Goal: Task Accomplishment & Management: Manage account settings

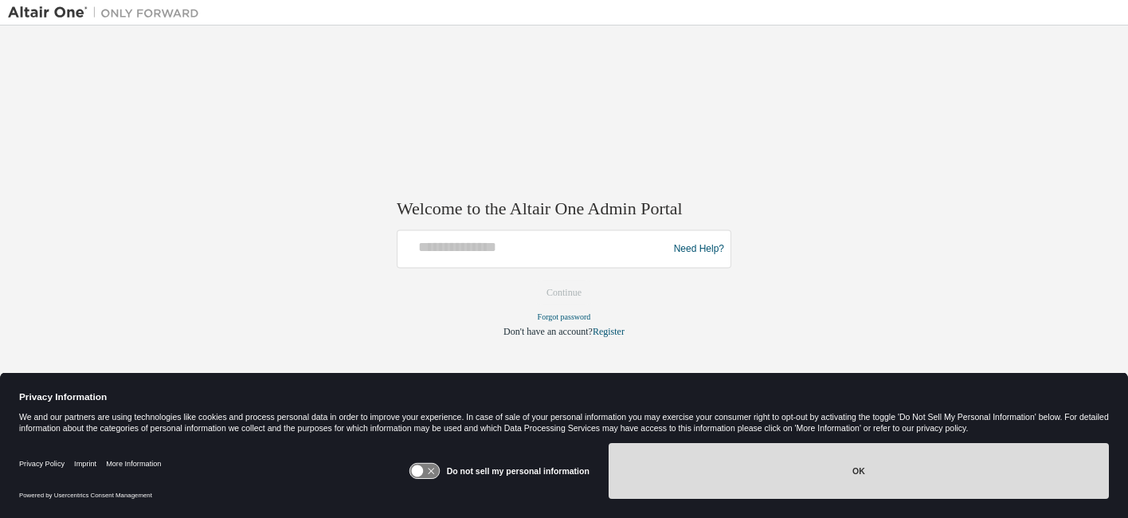
click at [833, 483] on button "OK" at bounding box center [859, 471] width 500 height 56
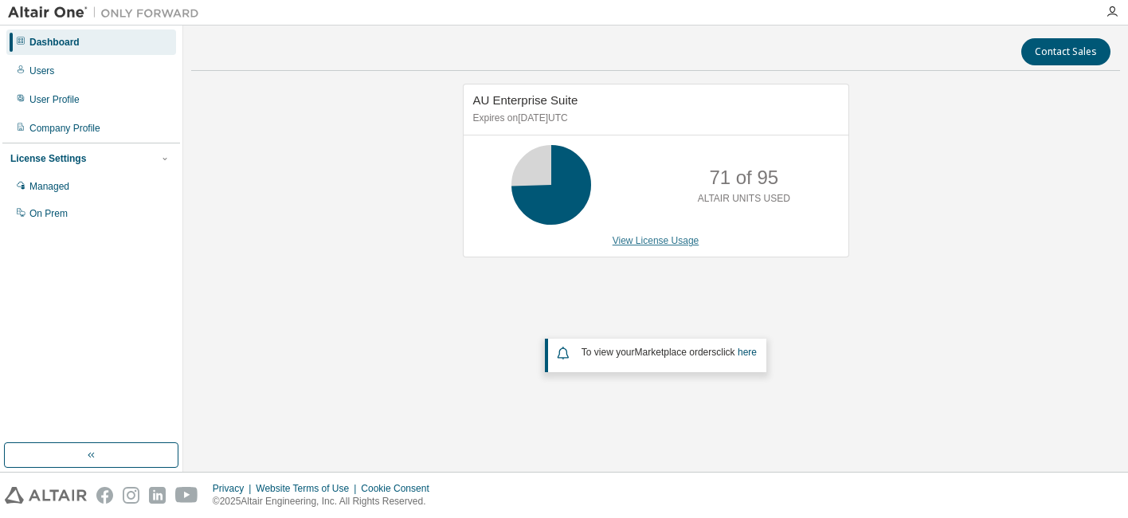
click at [662, 237] on link "View License Usage" at bounding box center [656, 240] width 87 height 11
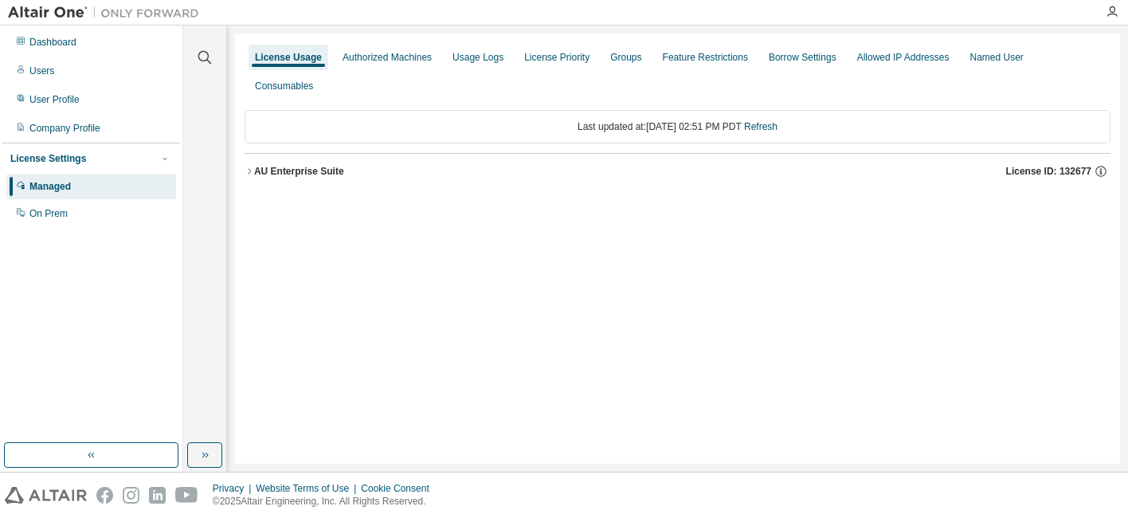
click at [249, 167] on icon "button" at bounding box center [250, 172] width 10 height 10
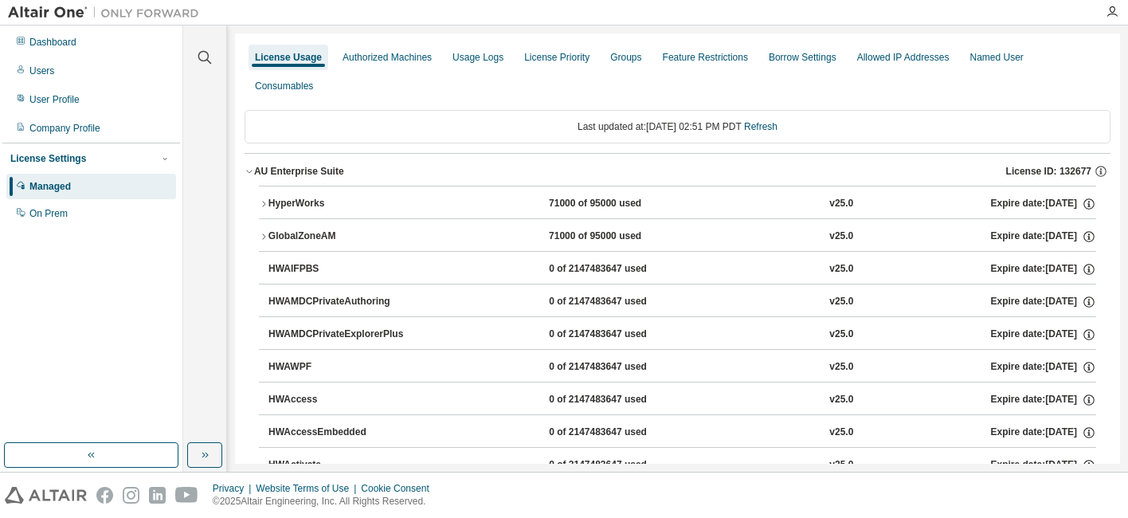
click at [577, 197] on div "71000 of 95000 used" at bounding box center [620, 204] width 143 height 14
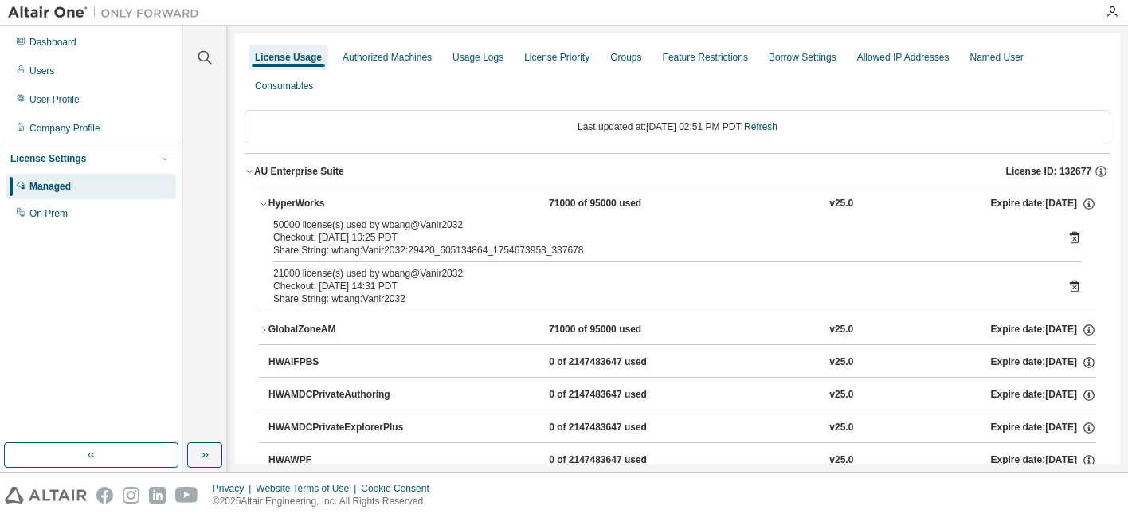
click at [387, 231] on div "Checkout: 2025-08-08 10:25 PDT" at bounding box center [658, 237] width 770 height 13
click at [1068, 230] on icon at bounding box center [1075, 237] width 14 height 14
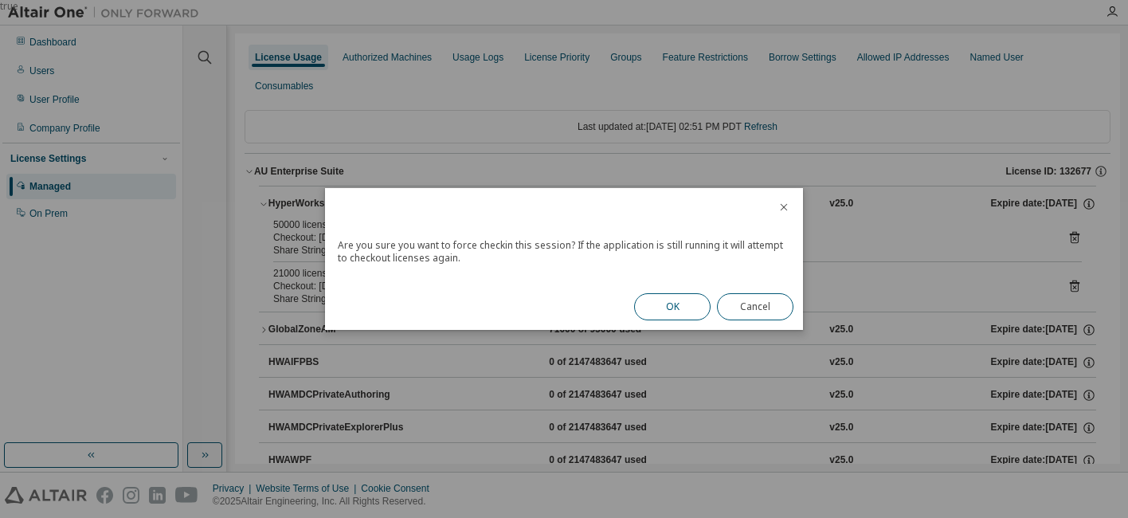
click at [653, 309] on button "OK" at bounding box center [672, 306] width 76 height 27
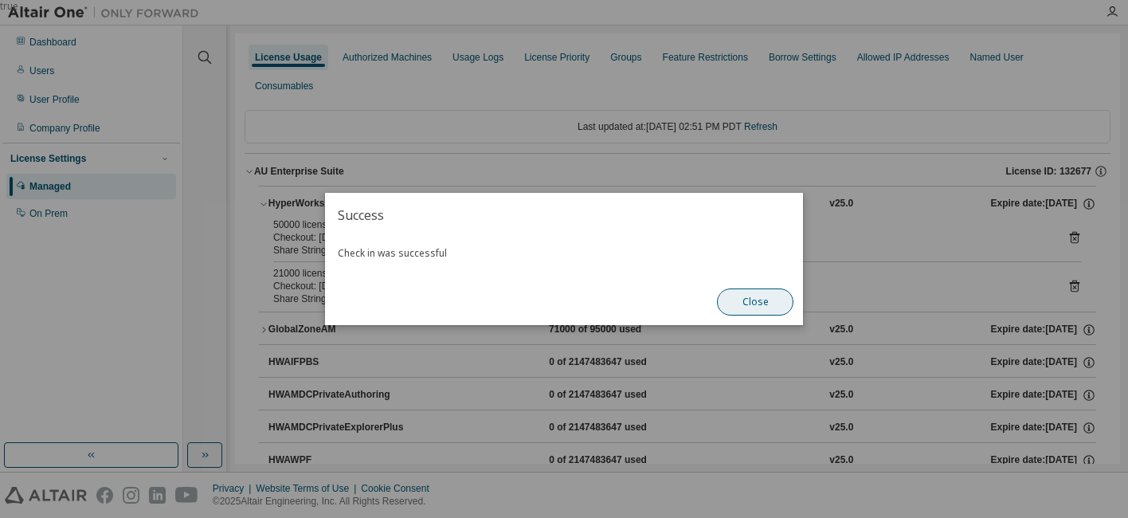
click at [742, 305] on button "Close" at bounding box center [755, 301] width 76 height 27
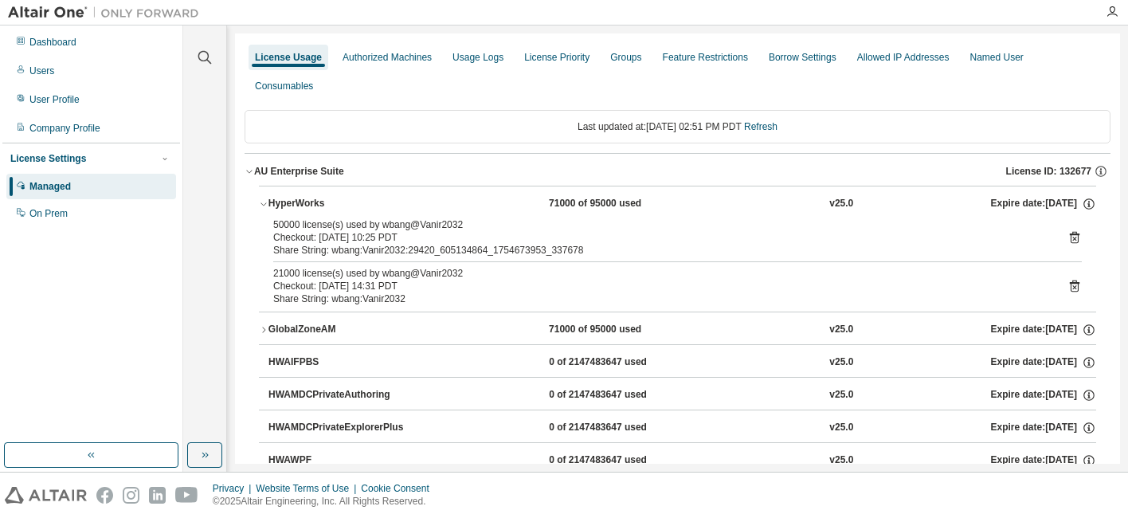
click at [1069, 230] on icon at bounding box center [1075, 237] width 14 height 14
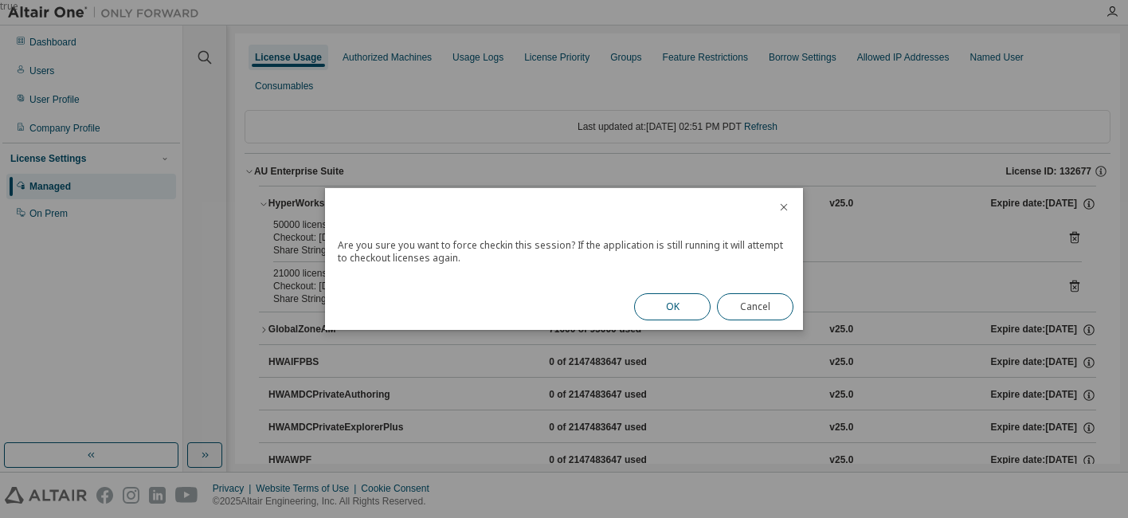
click at [669, 308] on button "OK" at bounding box center [672, 306] width 76 height 27
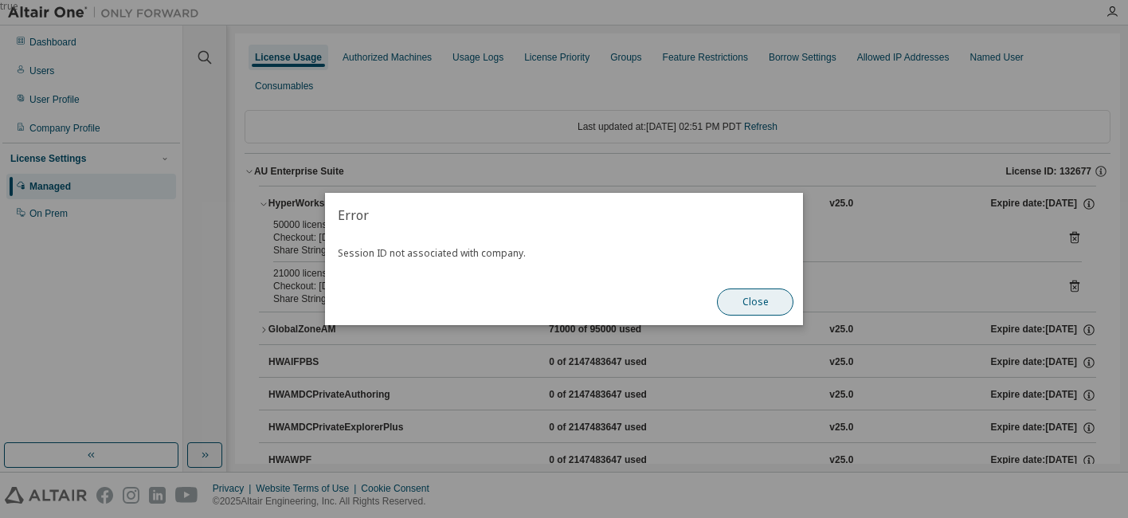
click at [778, 307] on button "Close" at bounding box center [755, 301] width 76 height 27
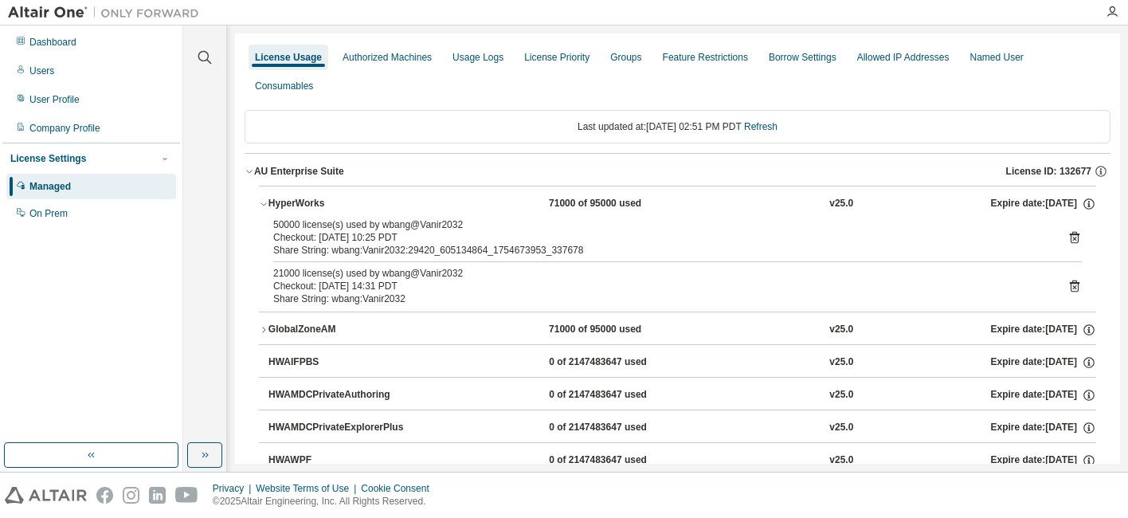
click at [1072, 237] on icon at bounding box center [1074, 239] width 4 height 4
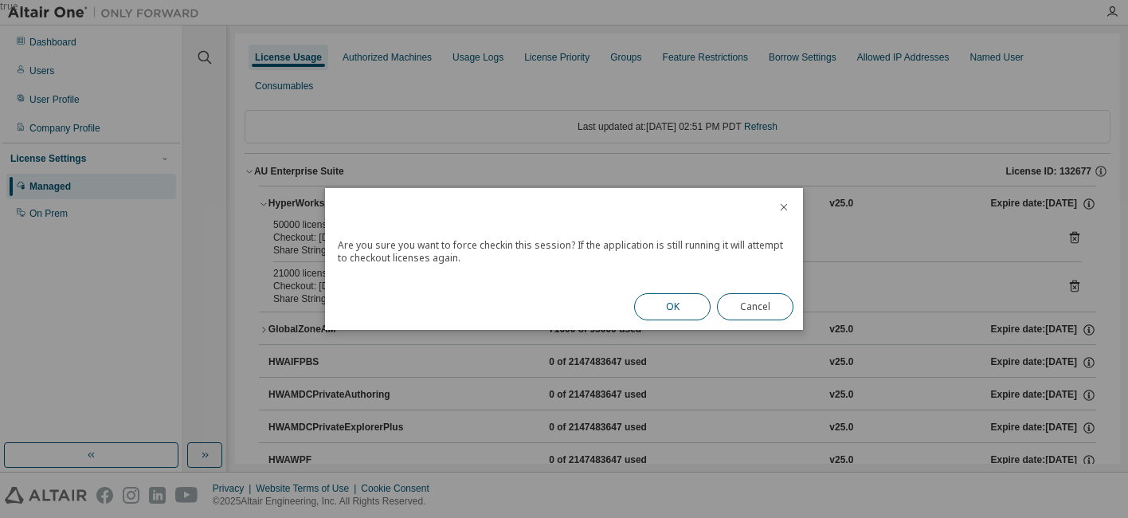
click at [666, 309] on button "OK" at bounding box center [672, 306] width 76 height 27
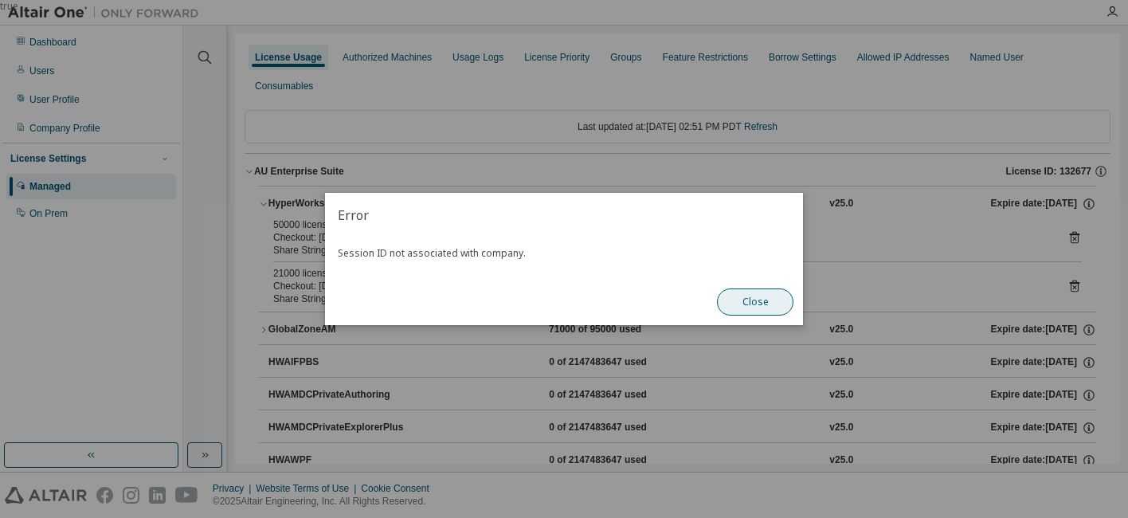
click at [753, 304] on button "Close" at bounding box center [755, 301] width 76 height 27
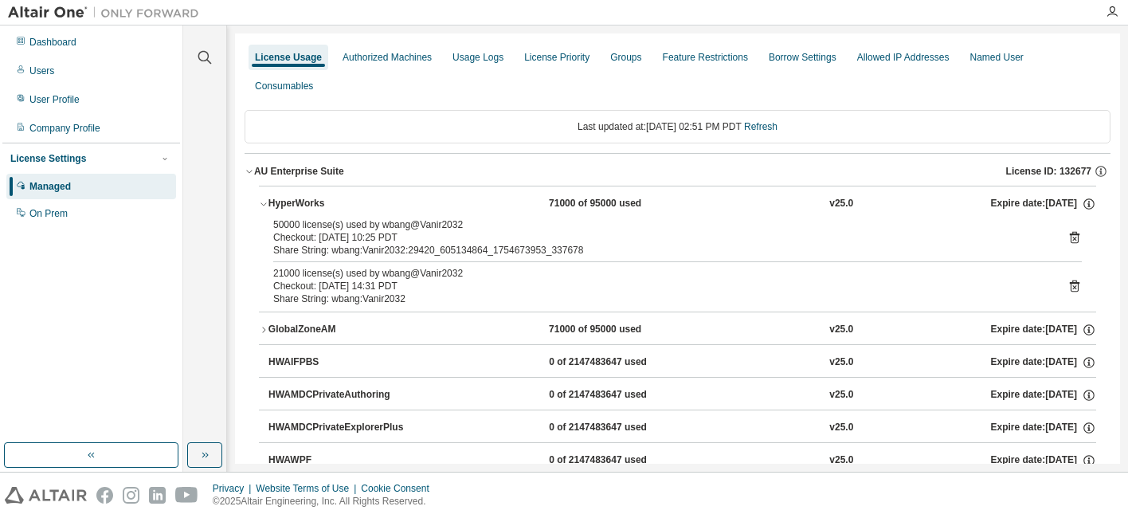
click at [462, 231] on div "Checkout: 2025-08-08 10:25 PDT" at bounding box center [658, 237] width 770 height 13
click at [250, 167] on icon "button" at bounding box center [250, 172] width 10 height 10
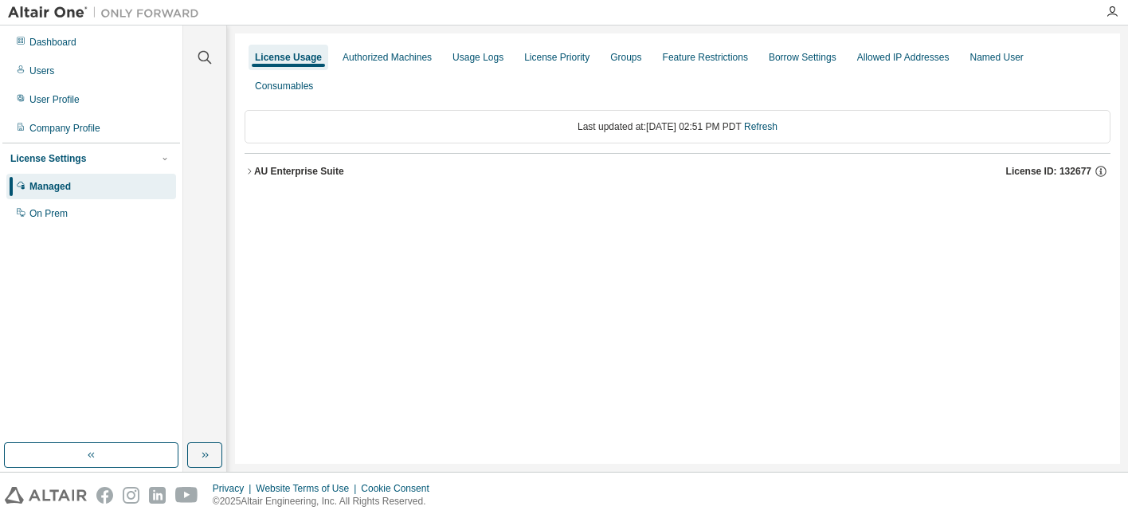
click at [250, 168] on icon "button" at bounding box center [249, 171] width 3 height 6
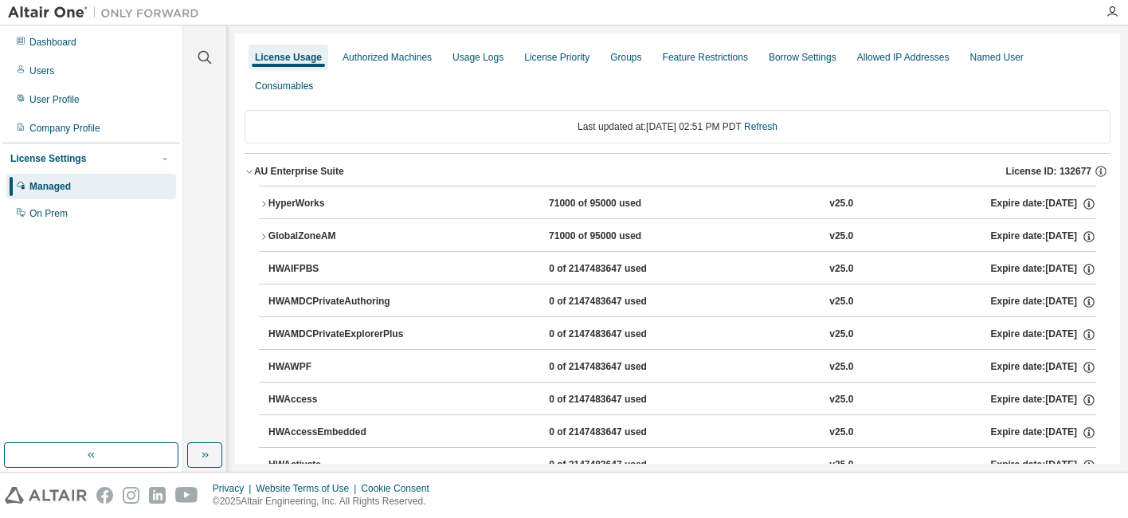
click at [261, 199] on icon "button" at bounding box center [264, 204] width 10 height 10
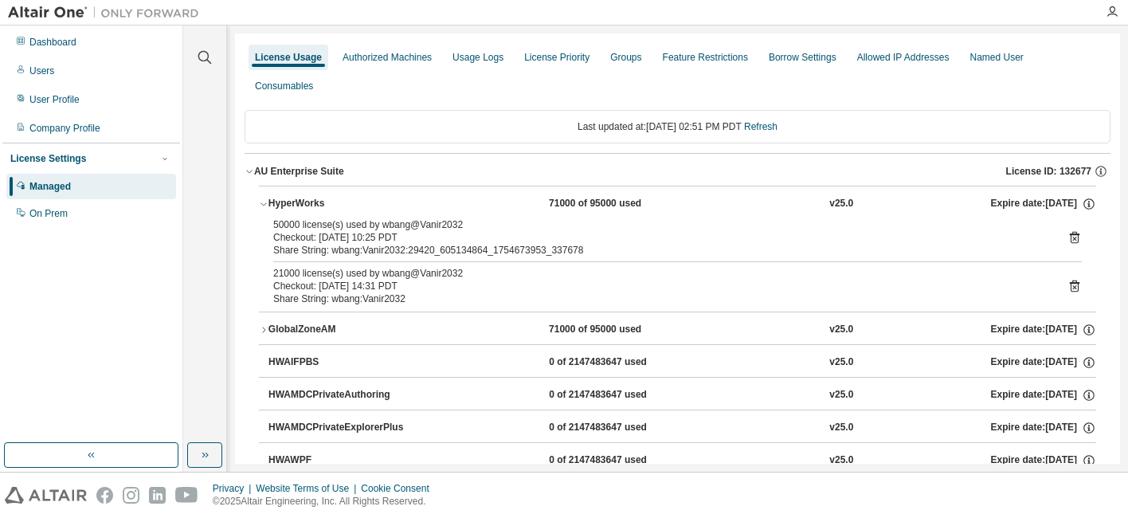
click at [367, 218] on div "50000 license(s) used by wbang@Vanir2032" at bounding box center [658, 224] width 770 height 13
click at [1068, 230] on icon at bounding box center [1075, 237] width 14 height 14
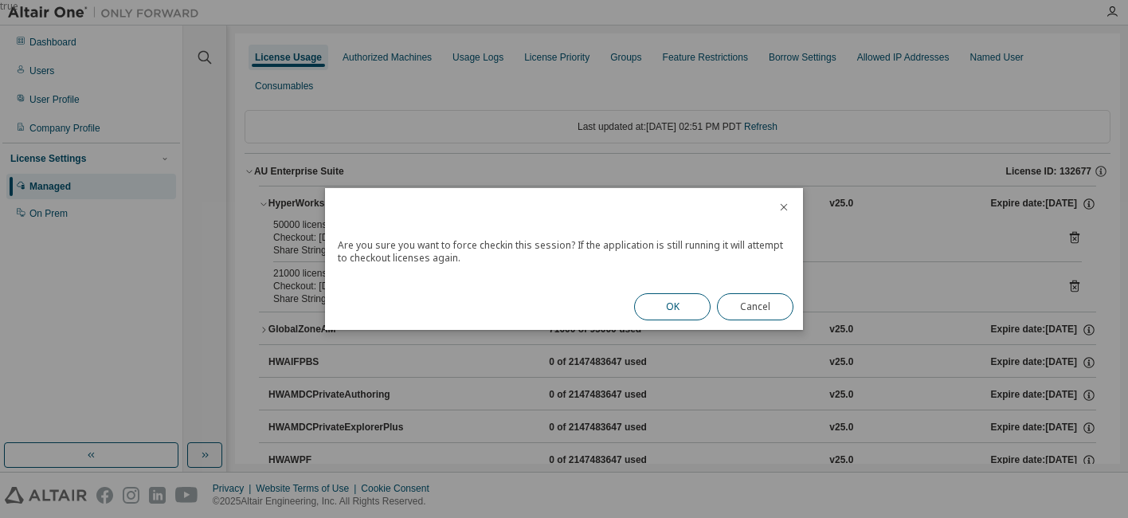
click at [670, 304] on button "OK" at bounding box center [672, 306] width 76 height 27
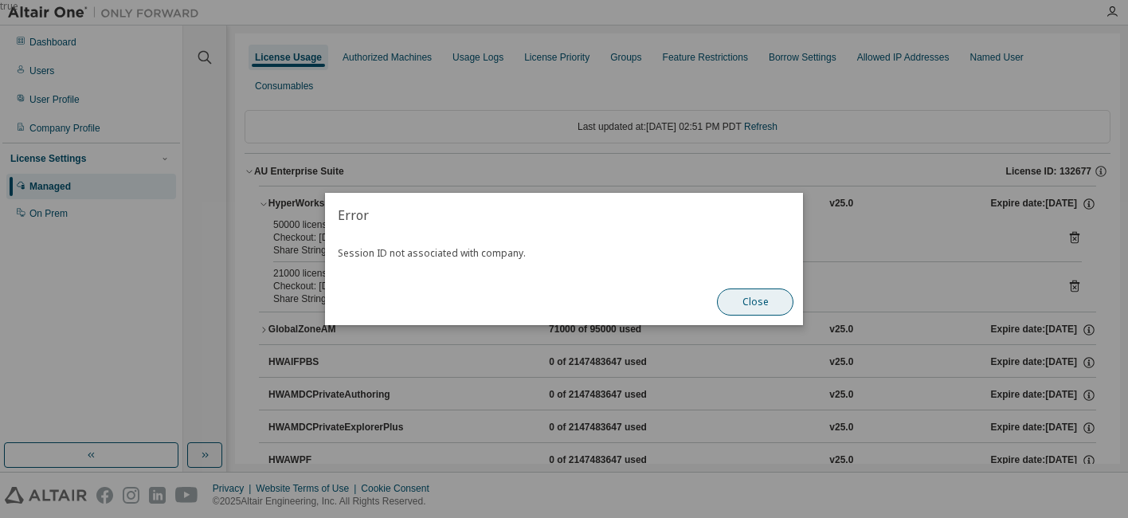
click at [754, 307] on button "Close" at bounding box center [755, 301] width 76 height 27
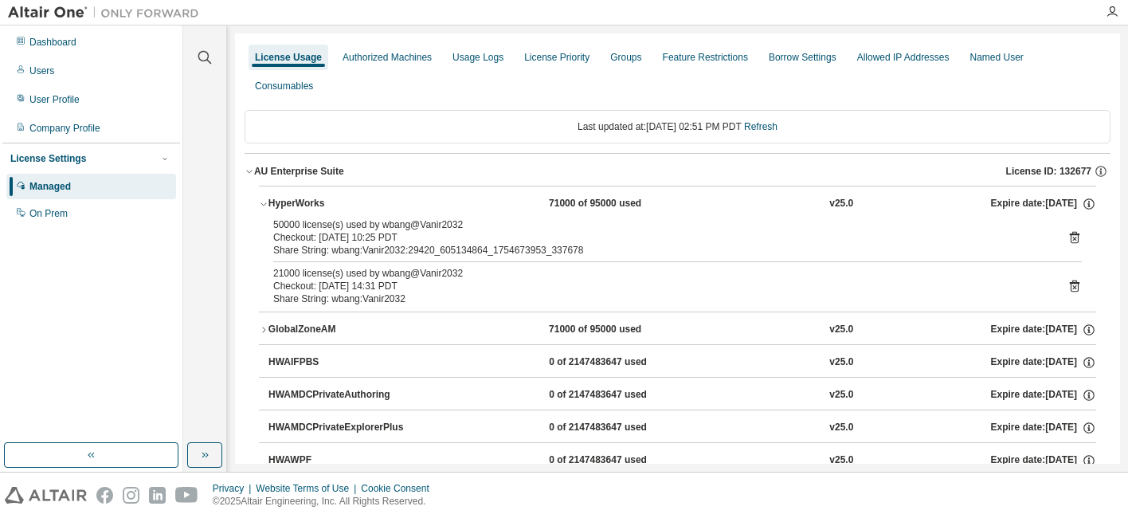
click at [1068, 230] on icon at bounding box center [1075, 237] width 14 height 14
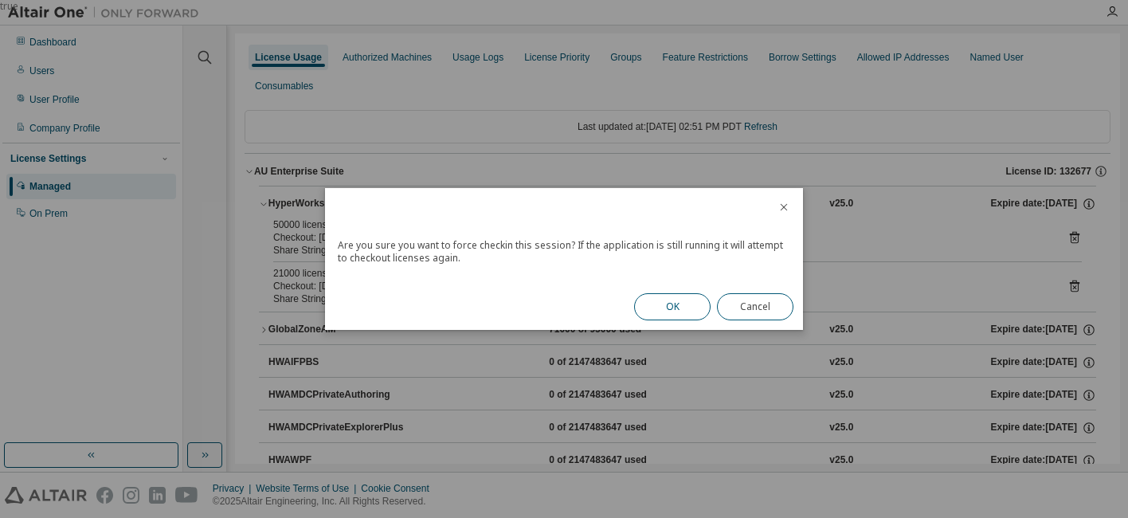
click at [685, 301] on button "OK" at bounding box center [672, 306] width 76 height 27
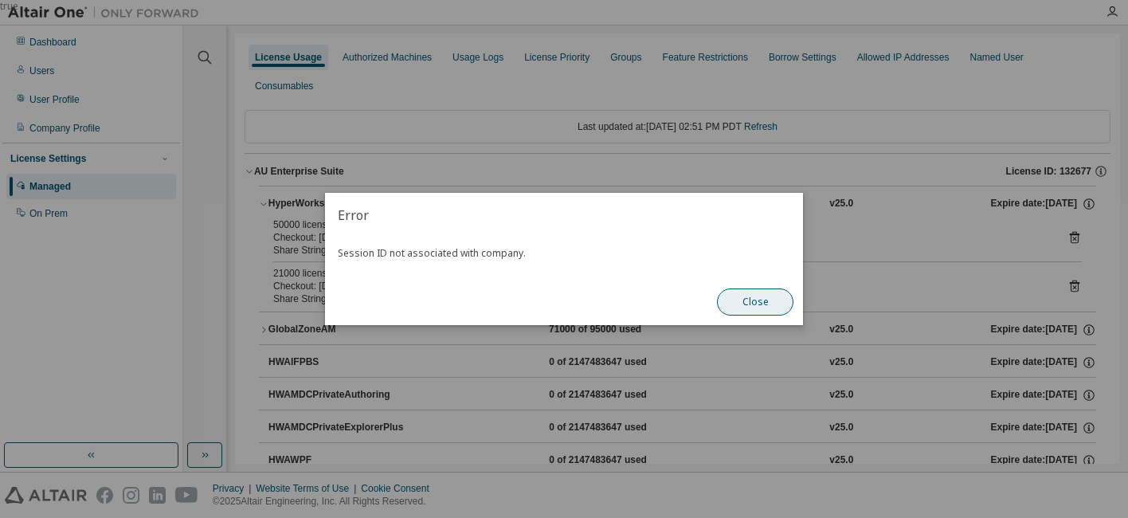
click at [746, 301] on button "Close" at bounding box center [755, 301] width 76 height 27
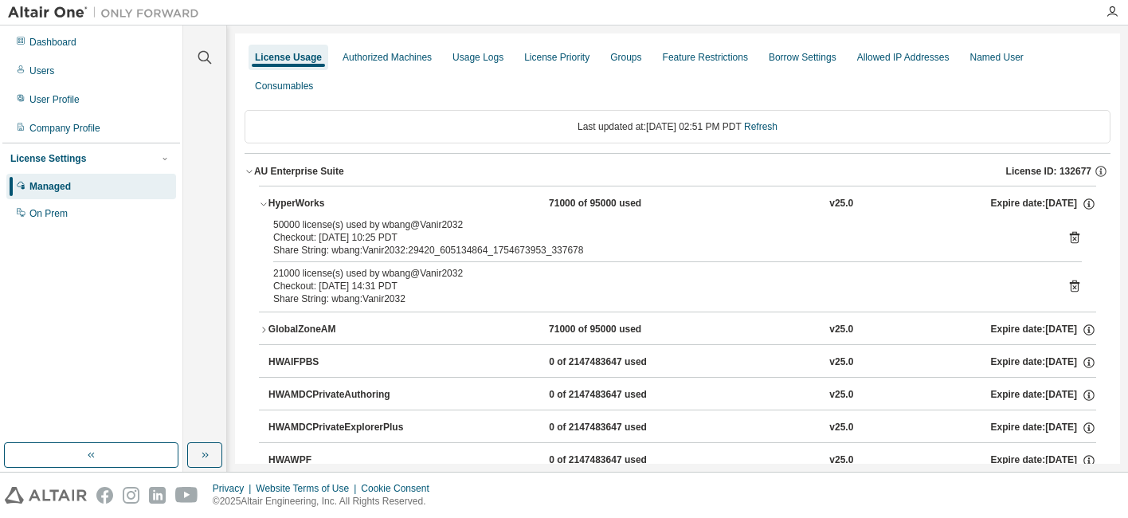
click at [263, 186] on button "HyperWorks 71000 of 95000 used v25.0 Expire date: 2025-10-24" at bounding box center [677, 203] width 837 height 35
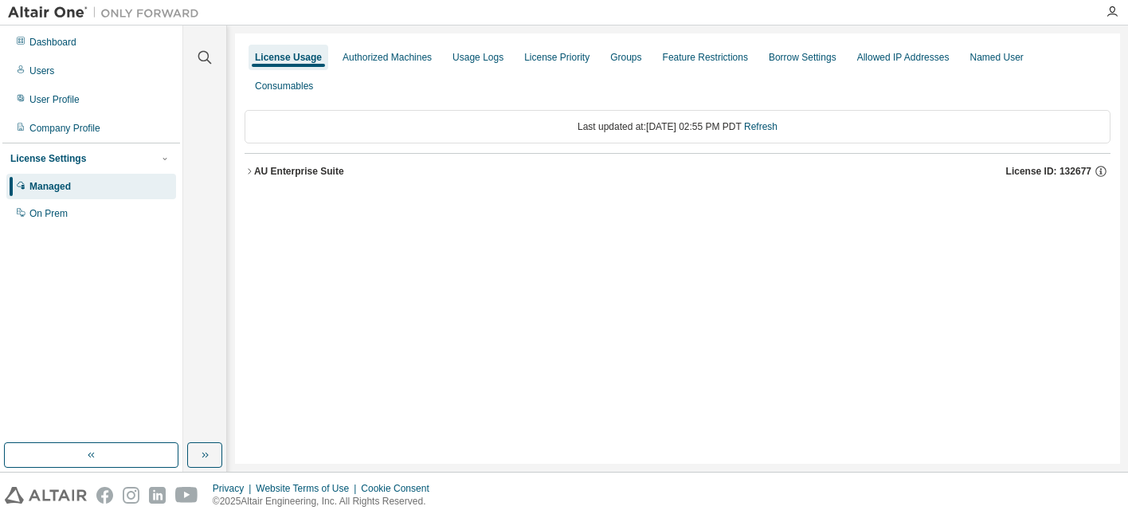
click at [250, 168] on icon "button" at bounding box center [249, 171] width 3 height 6
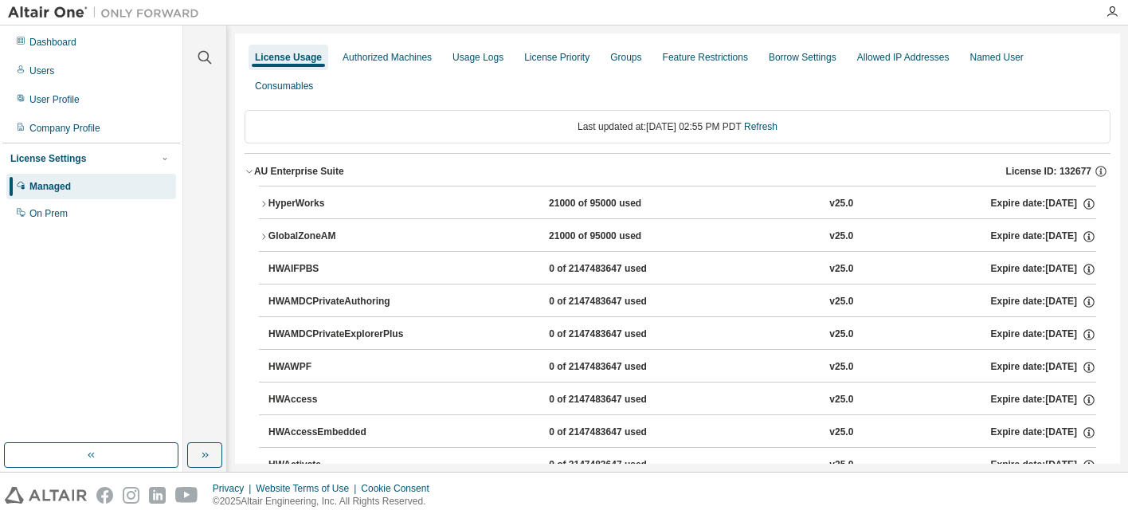
click at [267, 199] on icon "button" at bounding box center [264, 204] width 10 height 10
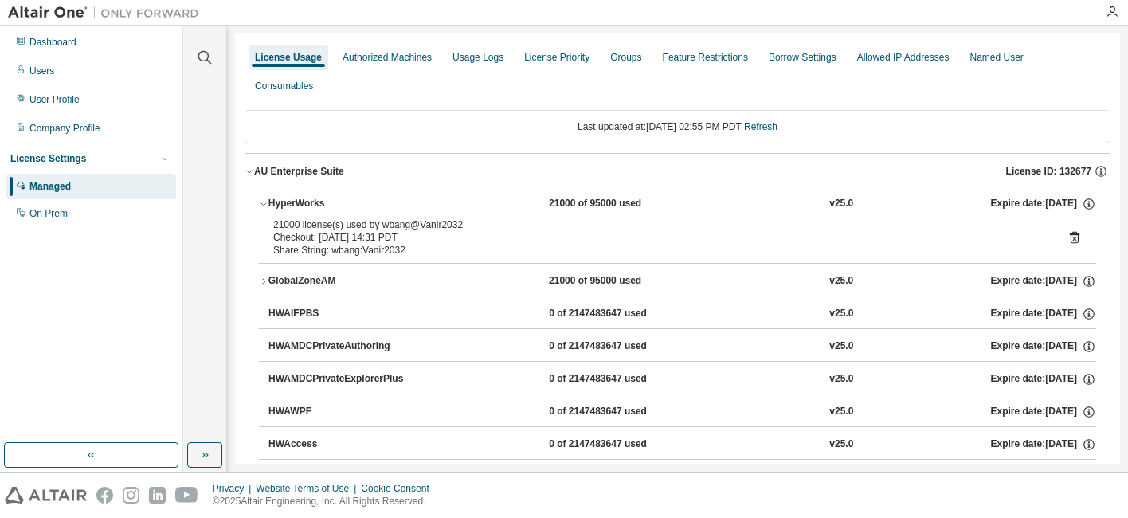
click at [267, 199] on icon "button" at bounding box center [264, 204] width 10 height 10
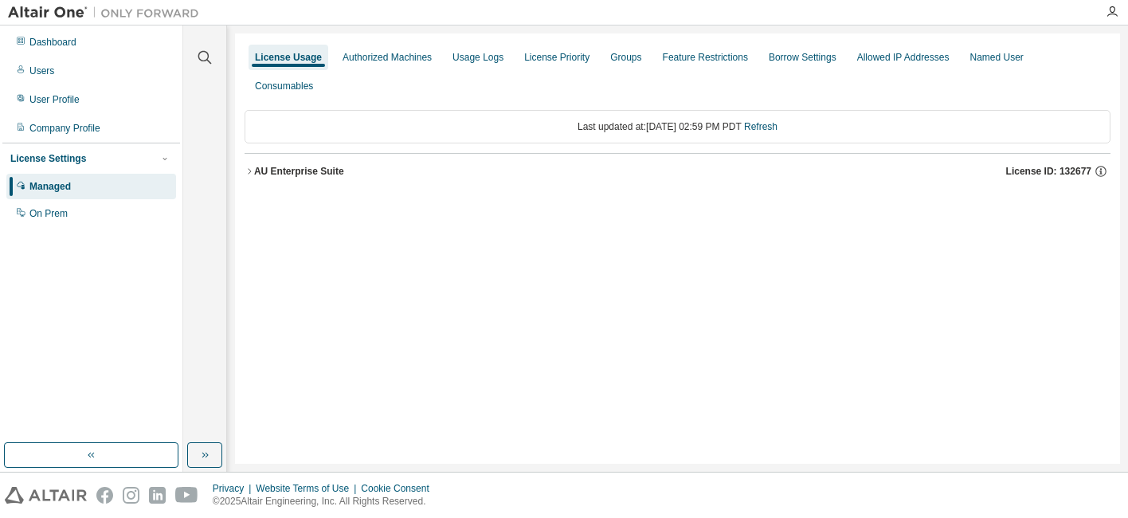
click at [250, 168] on icon "button" at bounding box center [249, 171] width 3 height 6
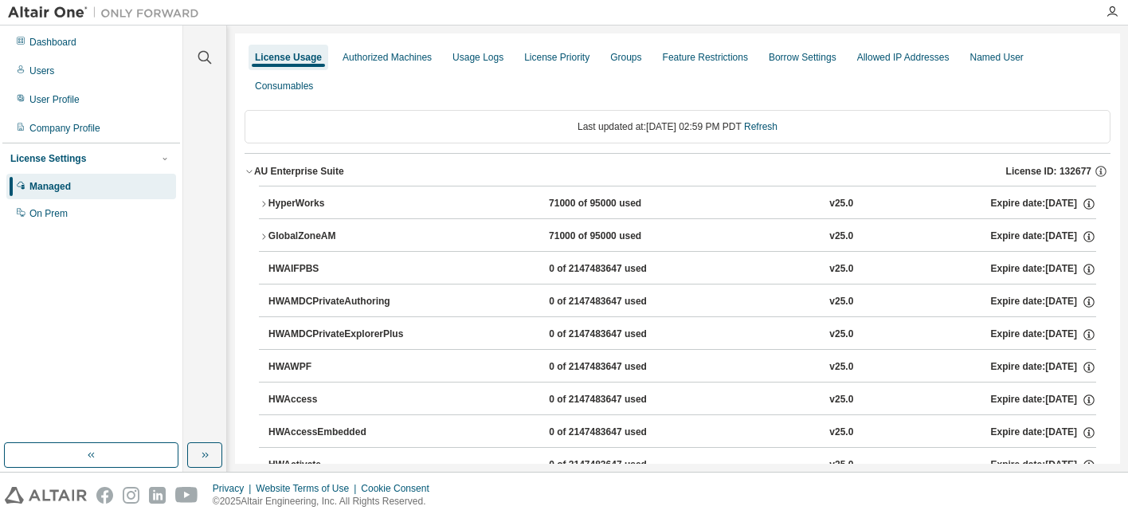
click at [262, 199] on icon "button" at bounding box center [264, 204] width 10 height 10
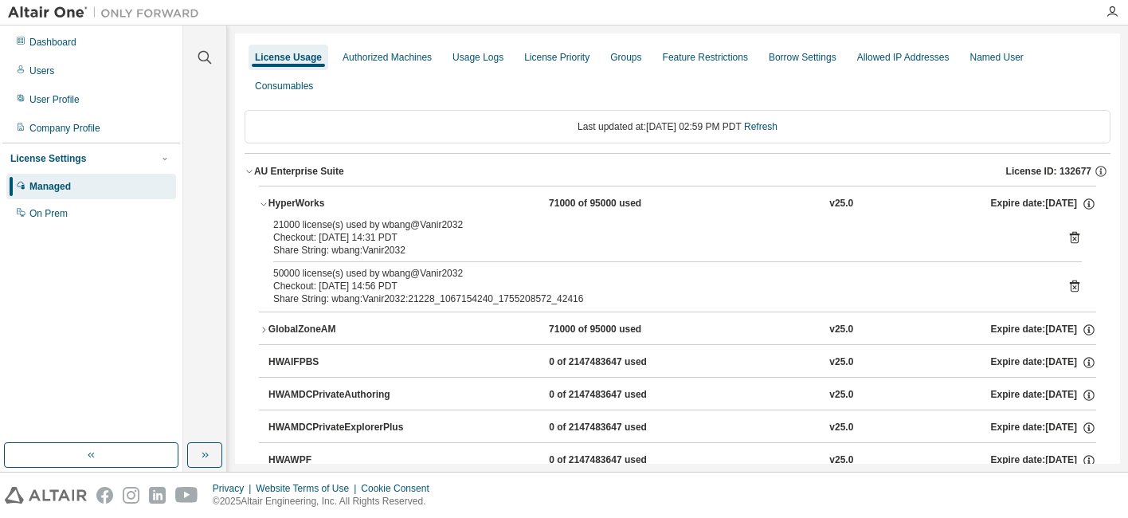
click at [344, 218] on div "21000 license(s) used by wbang@Vanir2032" at bounding box center [658, 224] width 770 height 13
click at [1068, 230] on icon at bounding box center [1075, 237] width 14 height 14
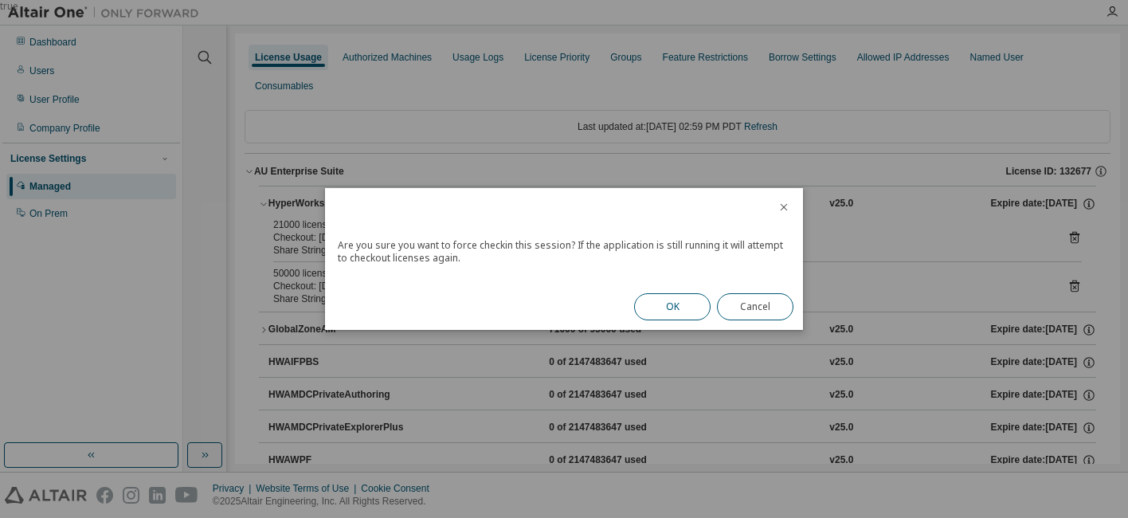
click at [675, 306] on button "OK" at bounding box center [672, 306] width 76 height 27
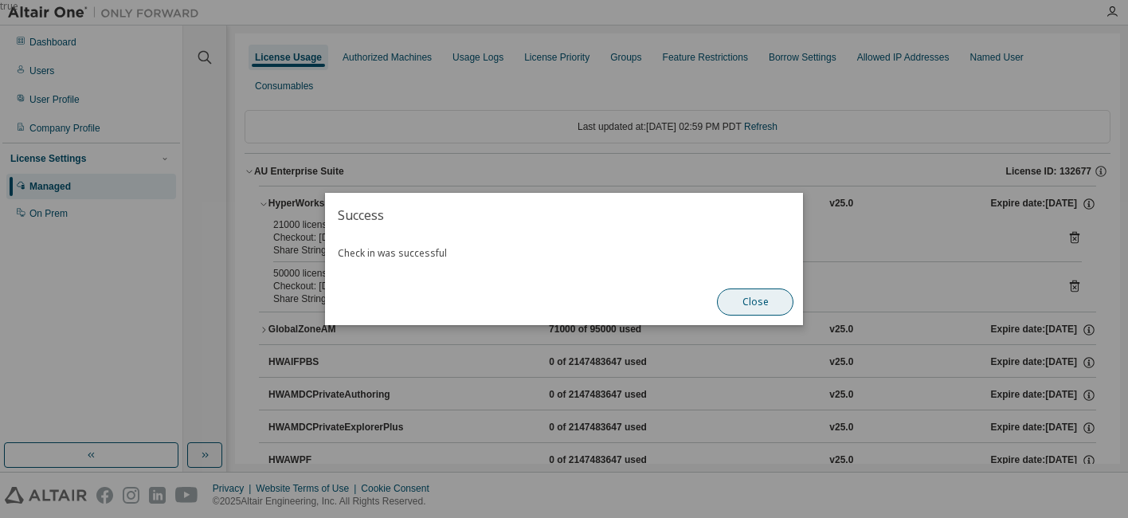
click at [768, 307] on button "Close" at bounding box center [755, 301] width 76 height 27
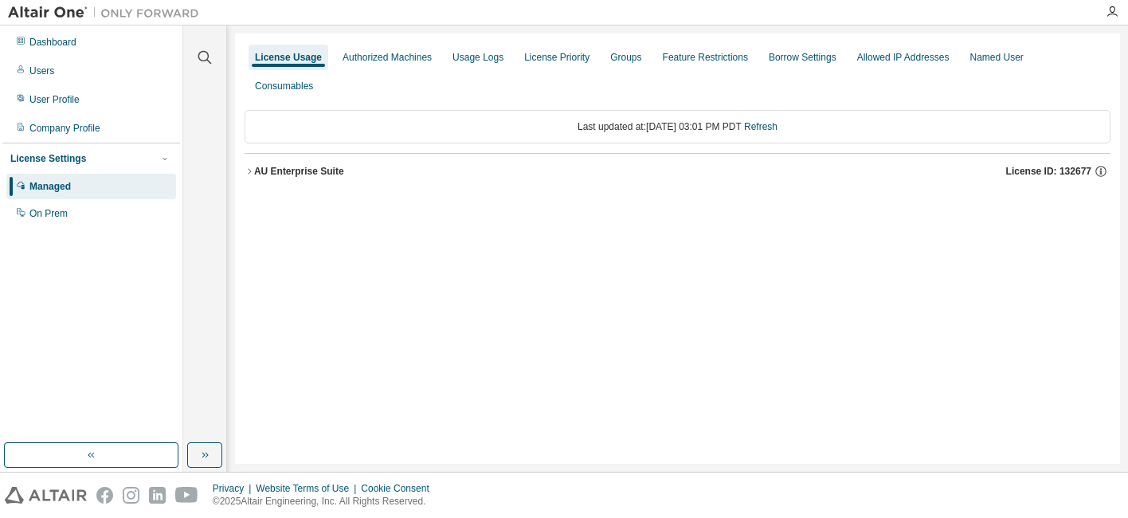
click at [250, 167] on icon "button" at bounding box center [250, 172] width 10 height 10
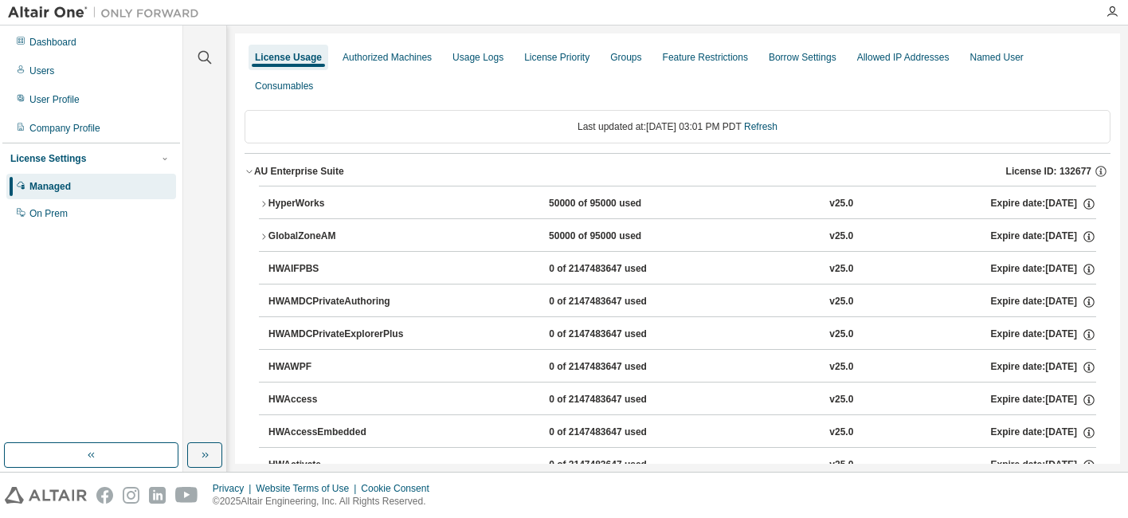
click at [267, 199] on icon "button" at bounding box center [264, 204] width 10 height 10
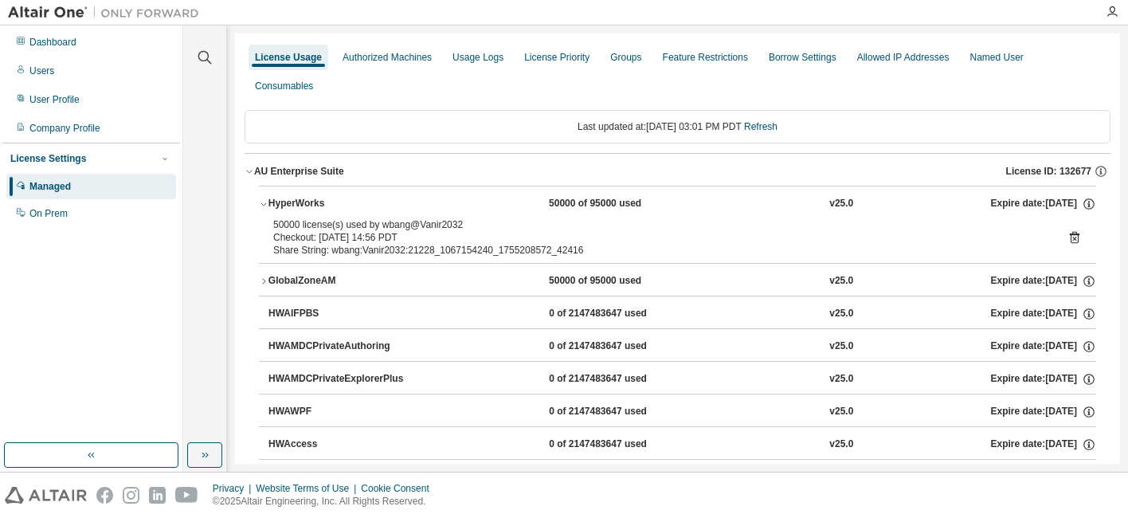
click at [1069, 230] on icon at bounding box center [1075, 237] width 14 height 14
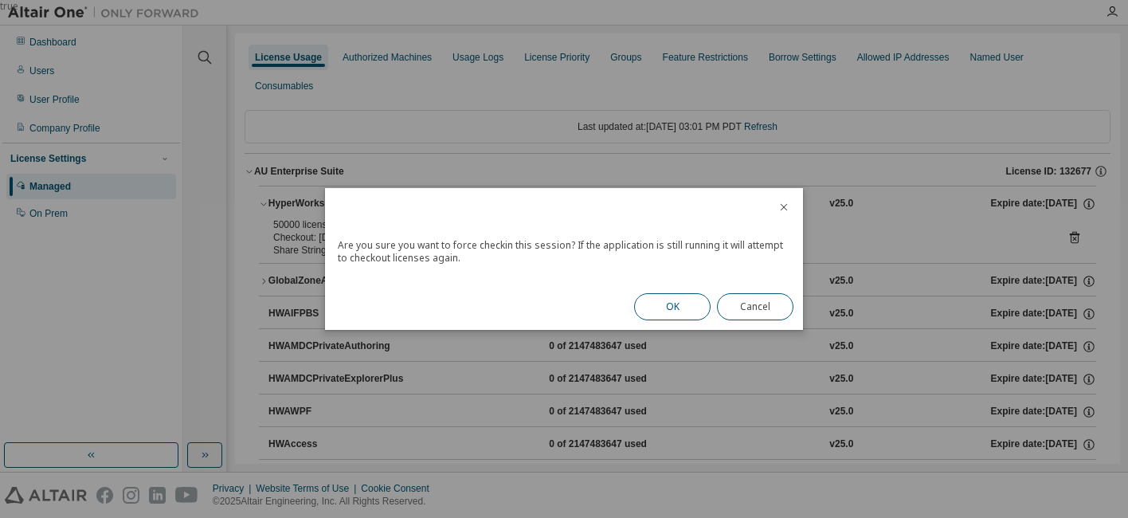
click at [684, 300] on button "OK" at bounding box center [672, 306] width 76 height 27
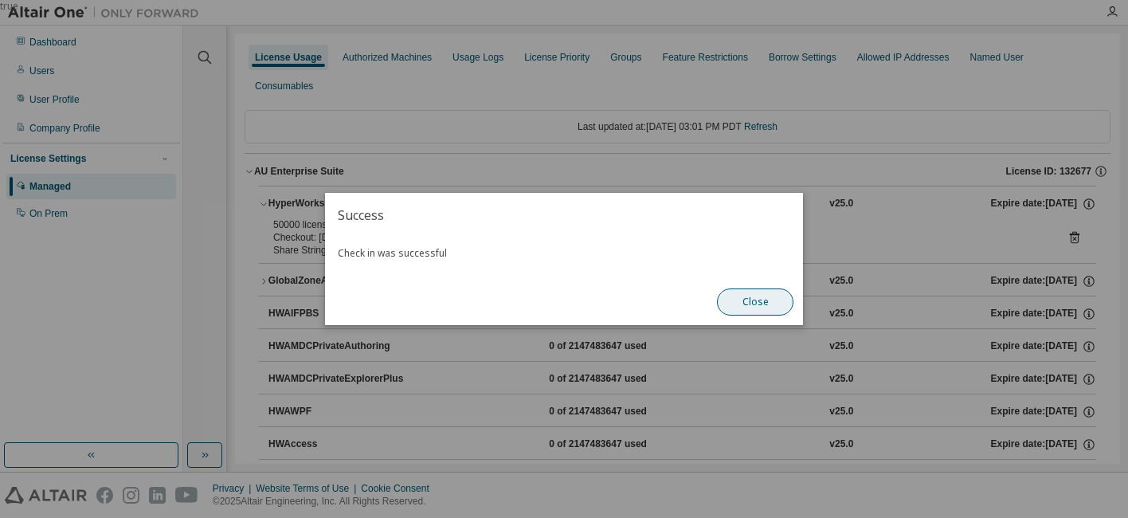
click at [762, 301] on button "Close" at bounding box center [755, 301] width 76 height 27
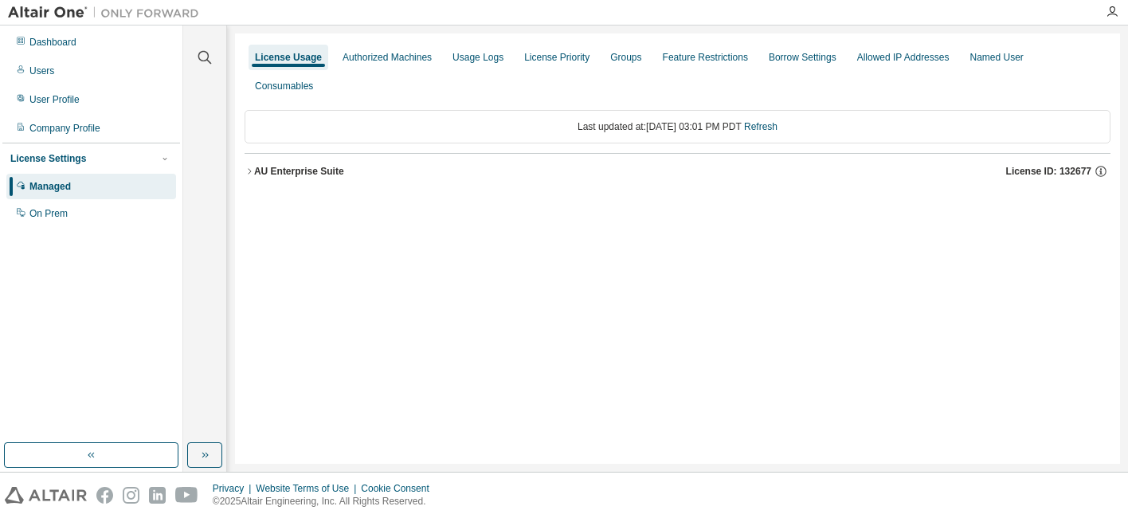
click at [250, 167] on icon "button" at bounding box center [250, 172] width 10 height 10
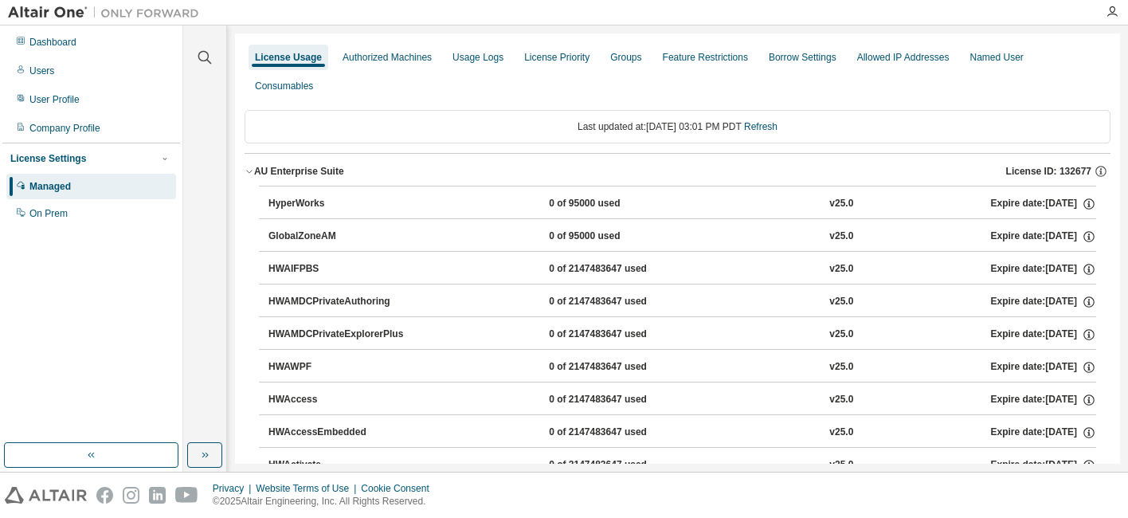
click at [248, 167] on icon "button" at bounding box center [250, 172] width 10 height 10
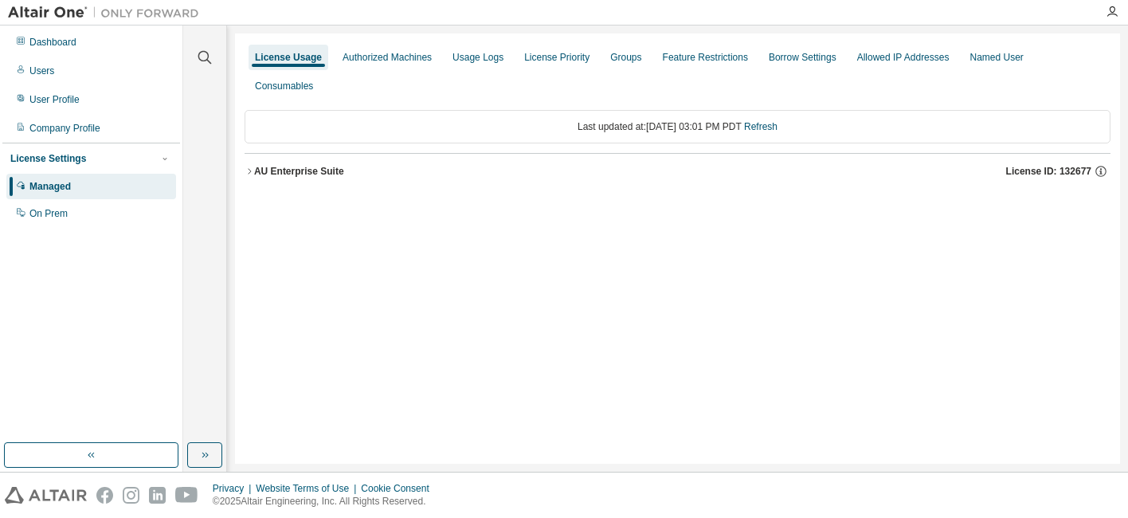
click at [252, 167] on icon "button" at bounding box center [250, 172] width 10 height 10
